Goal: Task Accomplishment & Management: Use online tool/utility

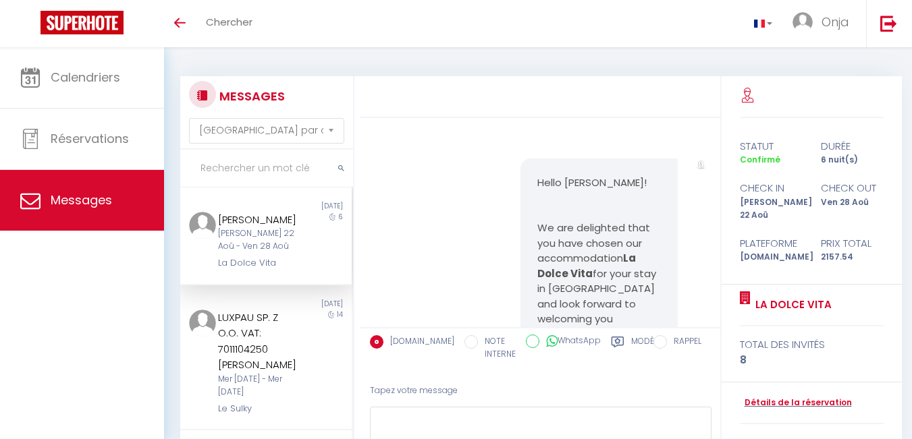
select select "message"
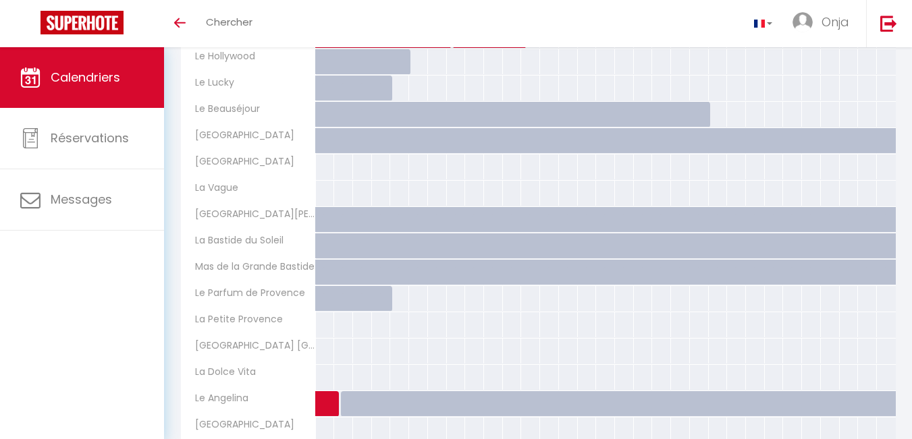
scroll to position [458, 0]
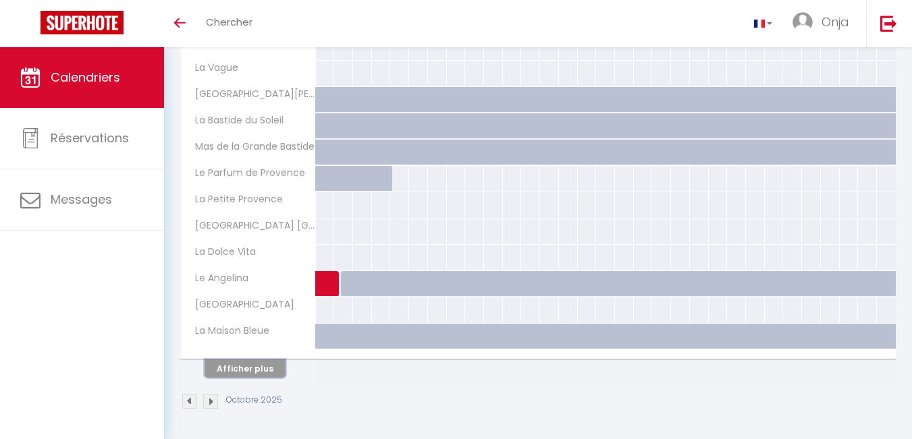
click at [247, 369] on button "Afficher plus" at bounding box center [244, 369] width 81 height 18
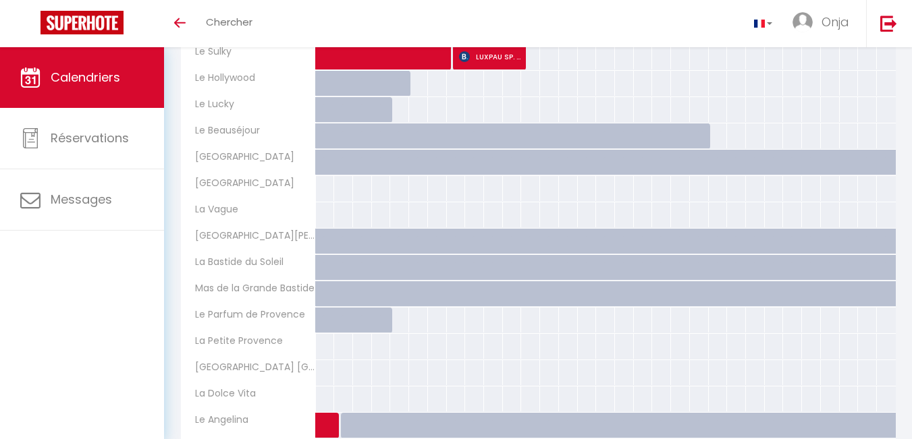
scroll to position [451, 0]
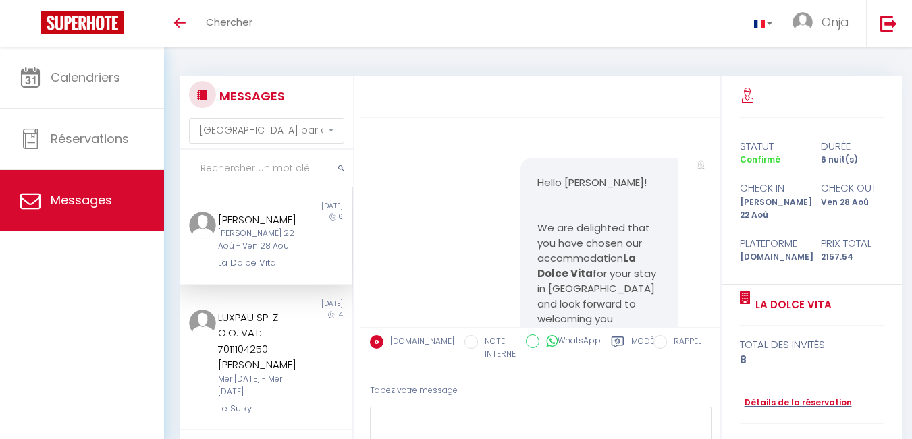
select select "message"
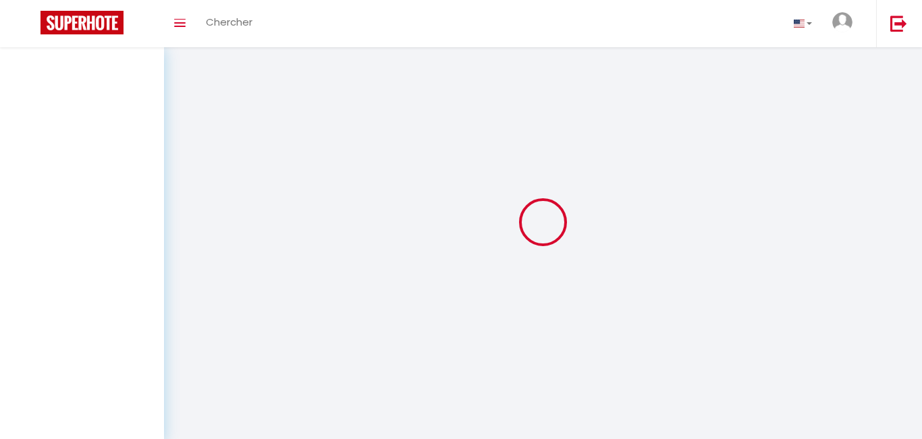
select select "message"
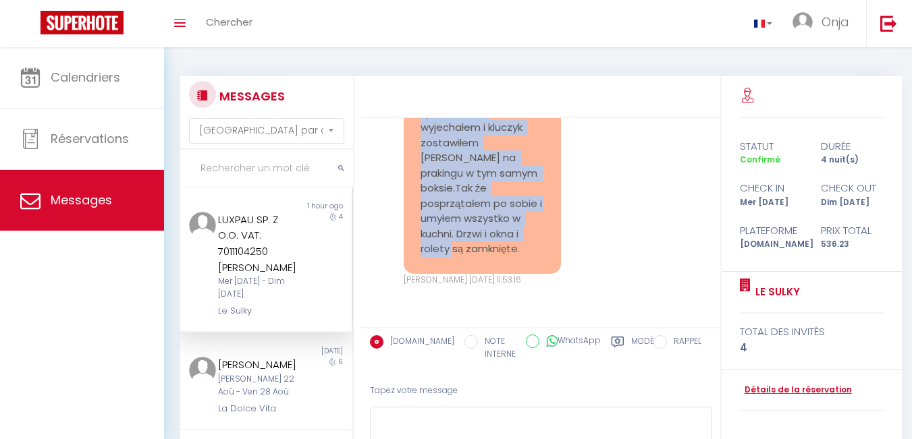
scroll to position [7448, 0]
drag, startPoint x: 525, startPoint y: 254, endPoint x: 420, endPoint y: 298, distance: 114.0
click at [420, 257] on pre "Dzień dobry, mieszkanie już można sprzątać. Już wyjechałem i kluczyk zostawiłem…" at bounding box center [481, 166] width 123 height 182
